Goal: Find specific page/section: Locate a particular part of the current website

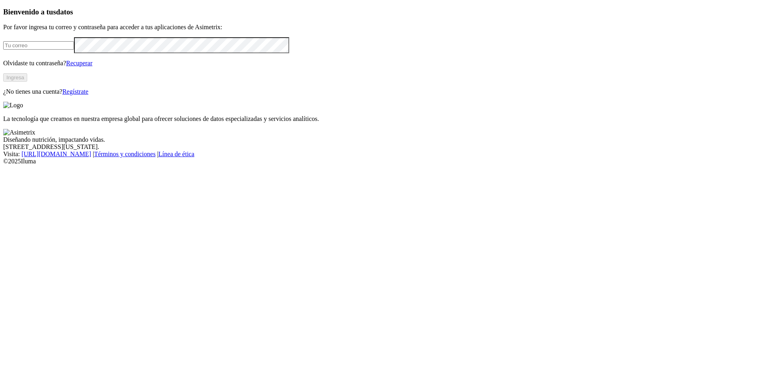
type input "[PERSON_NAME][EMAIL_ADDRESS][PERSON_NAME][DOMAIN_NAME]"
click at [27, 82] on button "Ingresa" at bounding box center [15, 77] width 24 height 8
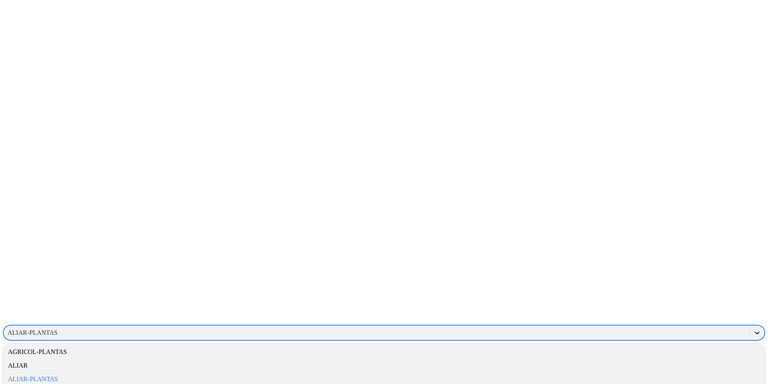
click at [754, 329] on icon at bounding box center [758, 333] width 8 height 8
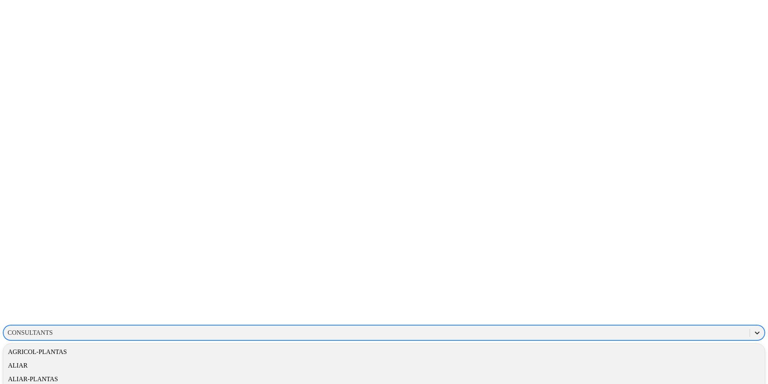
click at [750, 325] on div at bounding box center [757, 332] width 14 height 14
